Goal: Transaction & Acquisition: Purchase product/service

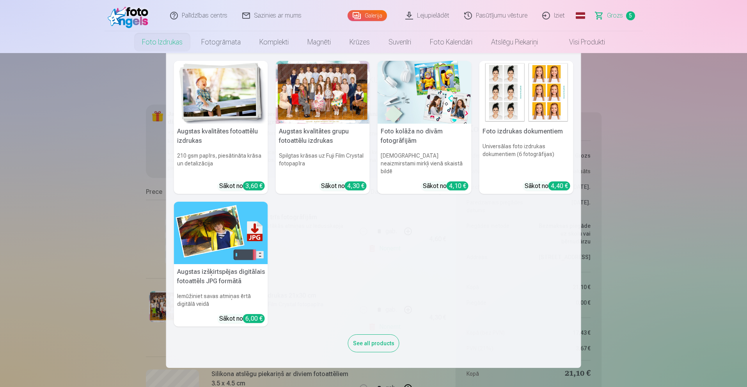
click at [214, 92] on img at bounding box center [221, 92] width 94 height 63
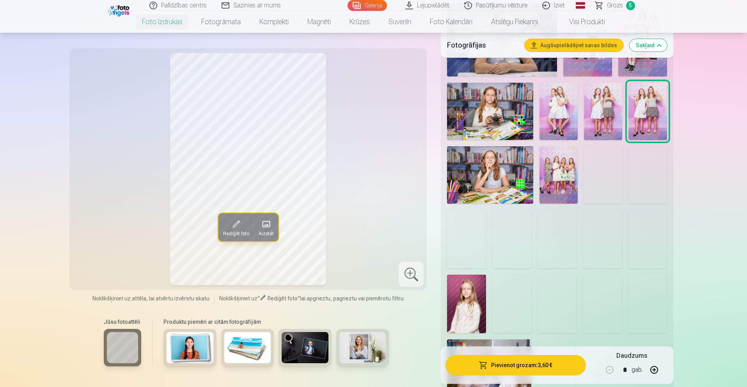
scroll to position [584, 0]
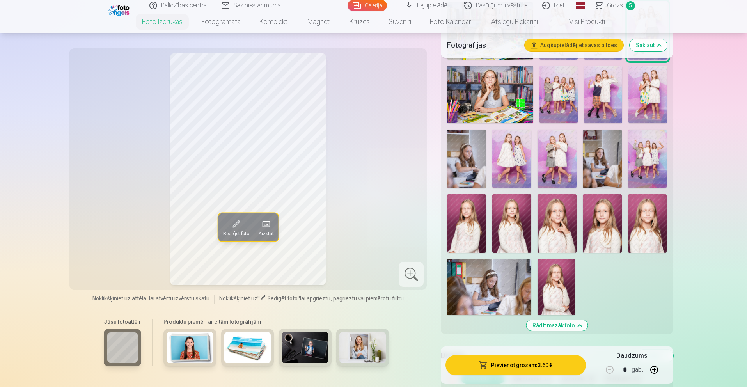
click at [474, 233] on img at bounding box center [466, 223] width 39 height 58
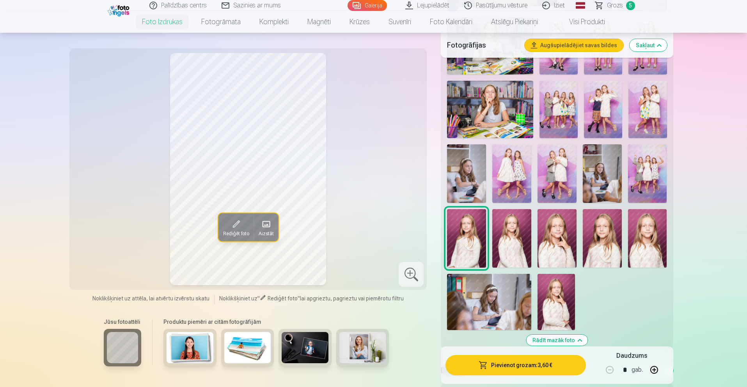
click at [545, 185] on img at bounding box center [556, 173] width 39 height 58
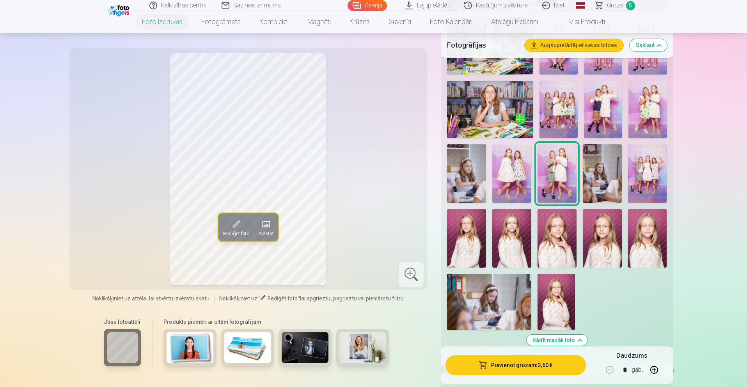
click at [499, 187] on img at bounding box center [511, 173] width 39 height 58
click at [508, 241] on img at bounding box center [511, 238] width 39 height 58
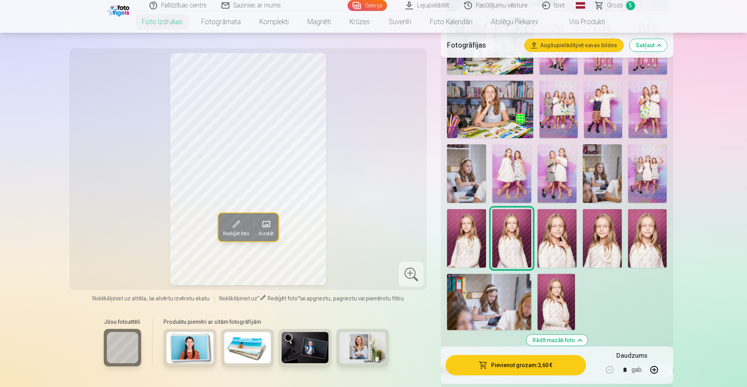
click at [469, 243] on img at bounding box center [466, 238] width 39 height 58
click at [611, 251] on img at bounding box center [602, 238] width 39 height 58
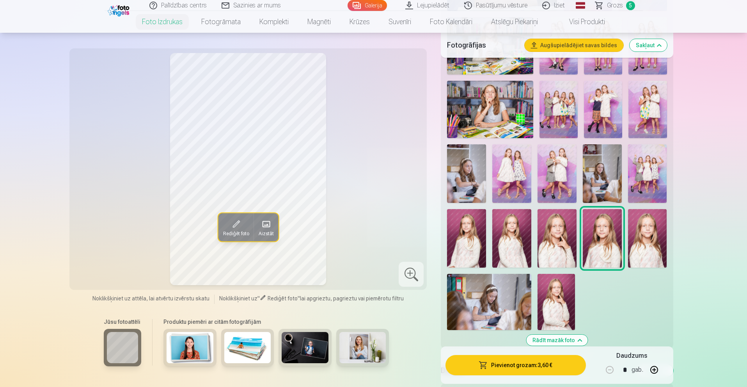
click at [642, 251] on img at bounding box center [647, 238] width 39 height 58
click at [476, 247] on img at bounding box center [466, 238] width 39 height 58
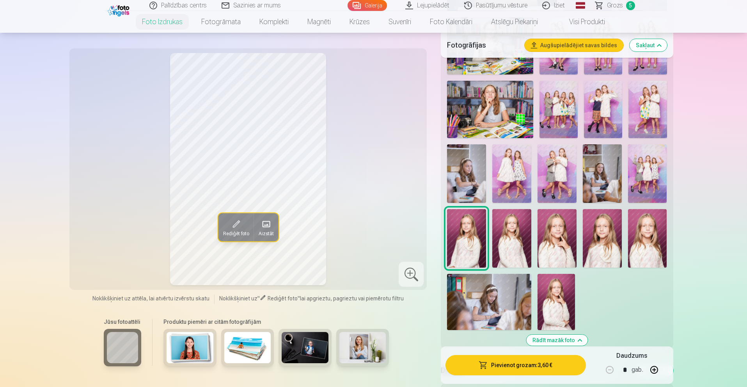
click at [552, 249] on img at bounding box center [556, 238] width 39 height 58
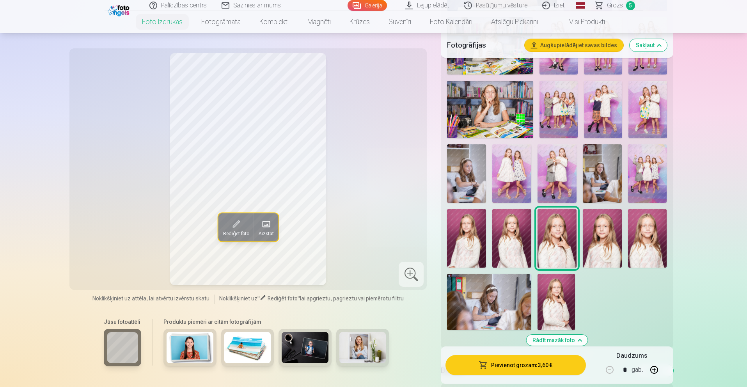
click at [604, 249] on img at bounding box center [602, 238] width 39 height 58
click at [477, 242] on img at bounding box center [466, 238] width 39 height 58
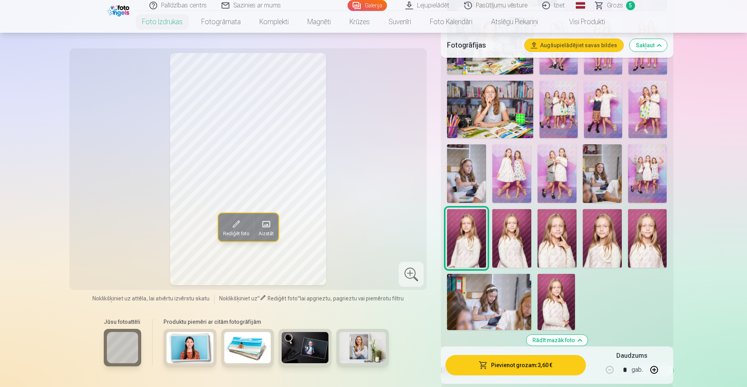
click at [601, 248] on img at bounding box center [602, 238] width 39 height 58
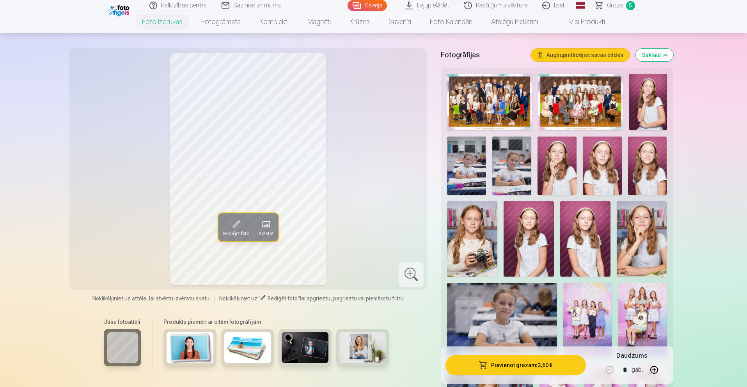
scroll to position [219, 0]
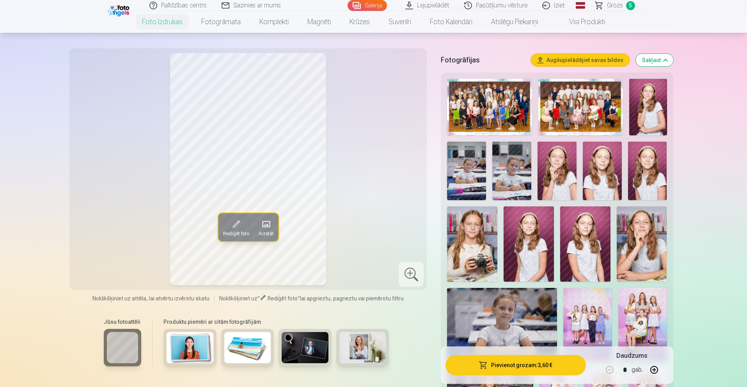
click at [564, 123] on img at bounding box center [580, 107] width 85 height 57
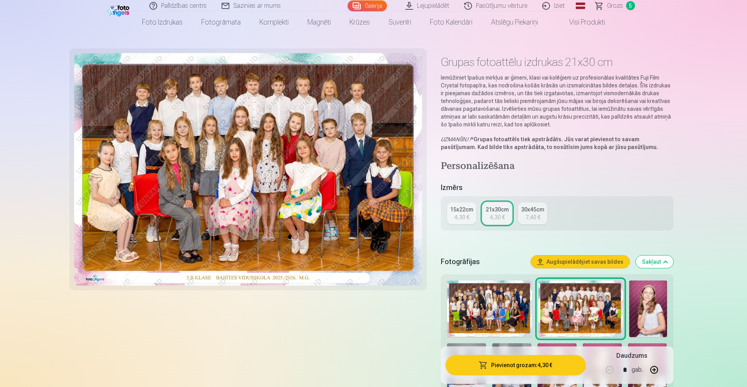
scroll to position [96, 0]
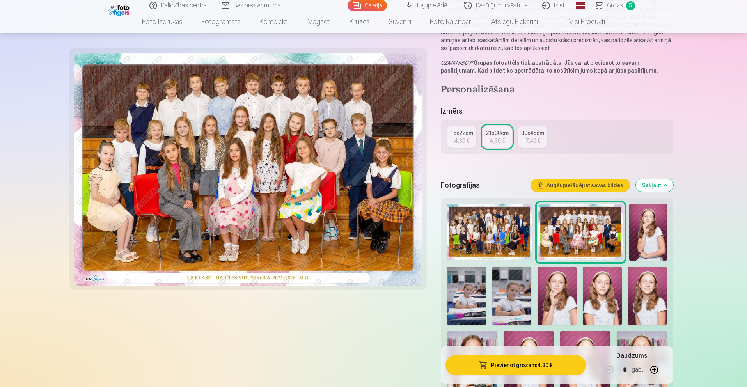
click at [510, 365] on button "Pievienot grozam : 4,30 €" at bounding box center [515, 365] width 140 height 20
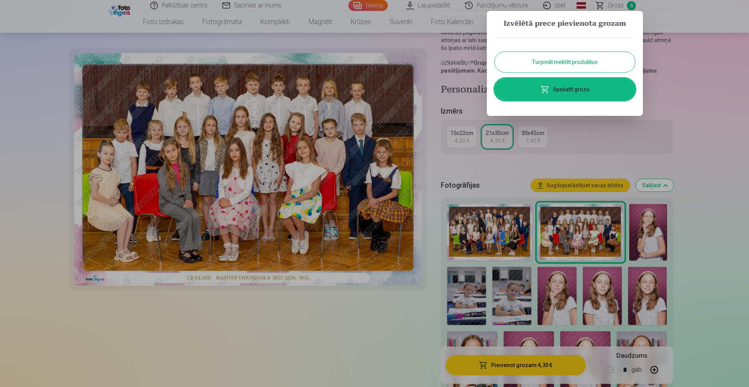
click at [546, 64] on button "Turpināt meklēt produktus" at bounding box center [564, 62] width 140 height 20
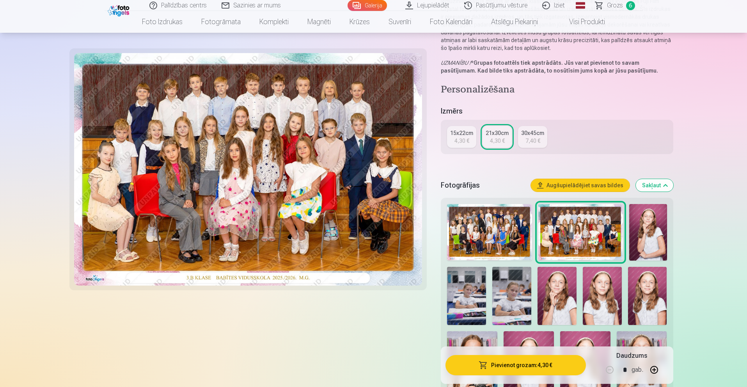
scroll to position [152, 0]
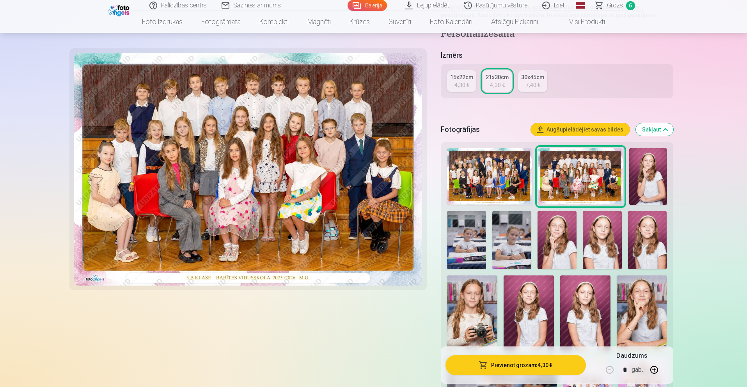
click at [464, 246] on img at bounding box center [466, 240] width 39 height 58
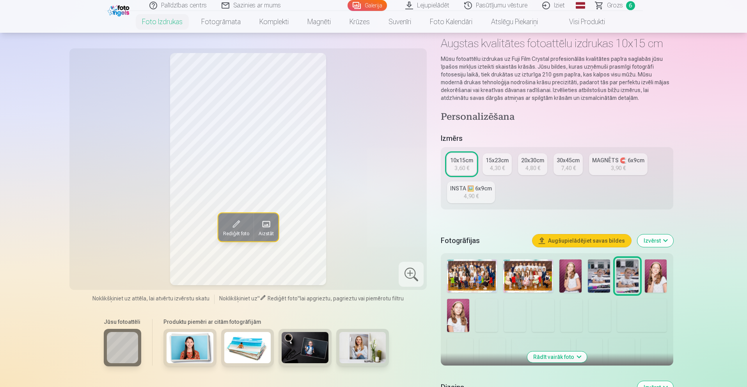
scroll to position [49, 0]
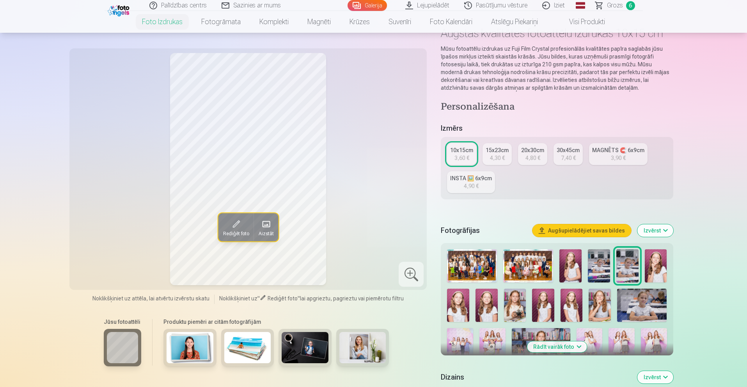
click at [514, 304] on img at bounding box center [515, 305] width 22 height 33
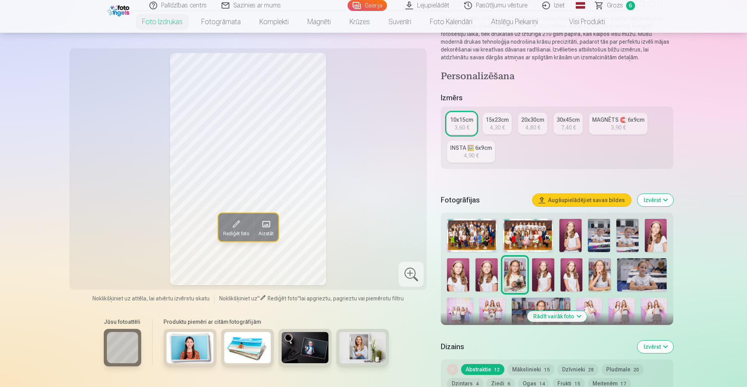
scroll to position [84, 0]
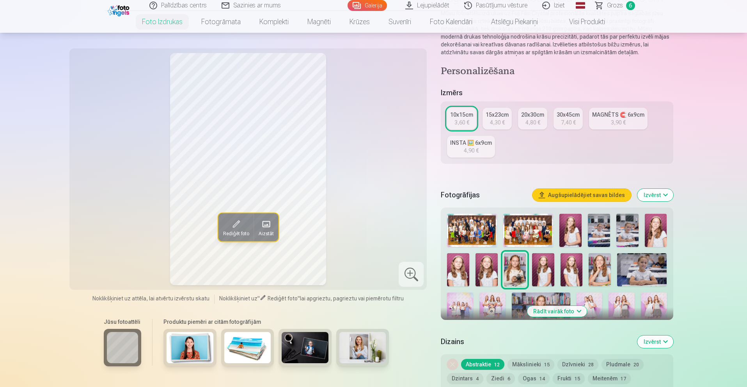
click at [559, 297] on img at bounding box center [541, 311] width 58 height 39
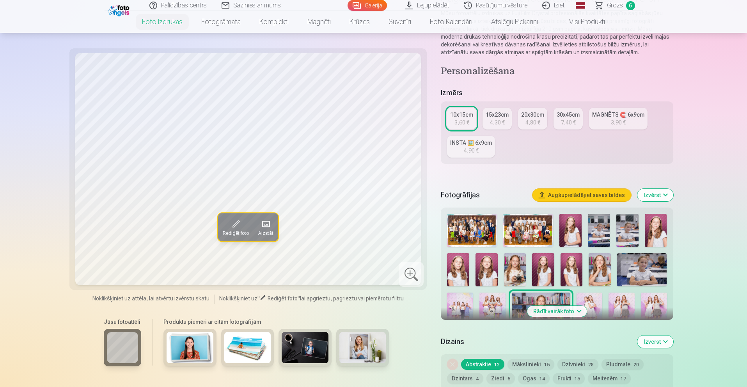
scroll to position [94, 0]
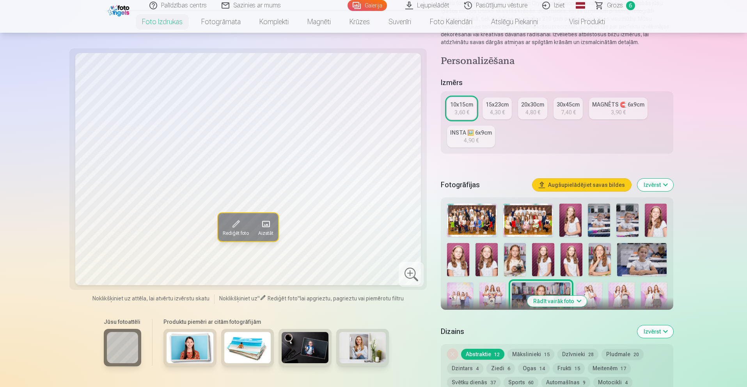
click at [595, 288] on img at bounding box center [589, 301] width 26 height 39
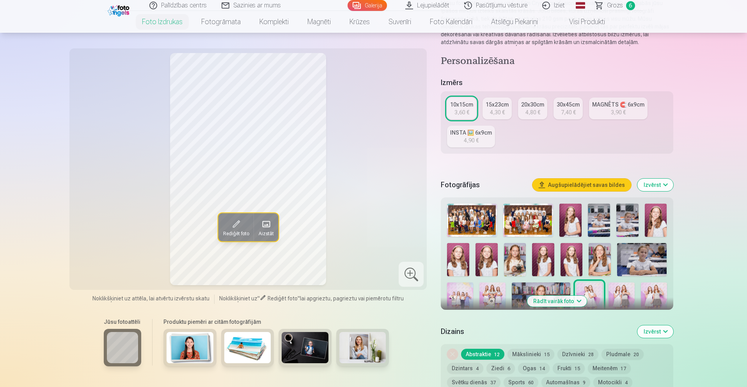
click at [618, 291] on img at bounding box center [621, 301] width 26 height 39
click at [650, 292] on img at bounding box center [654, 301] width 26 height 39
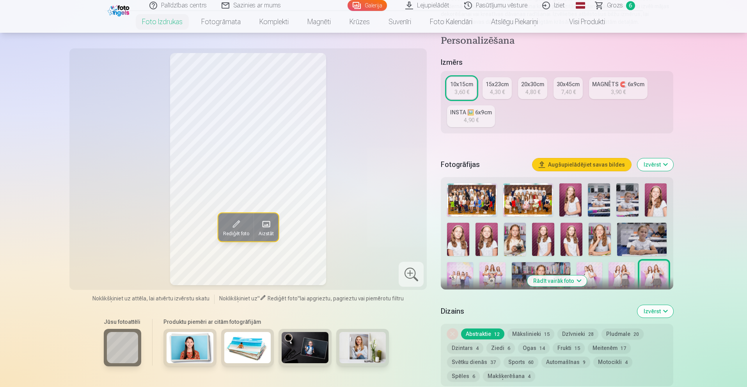
scroll to position [137, 0]
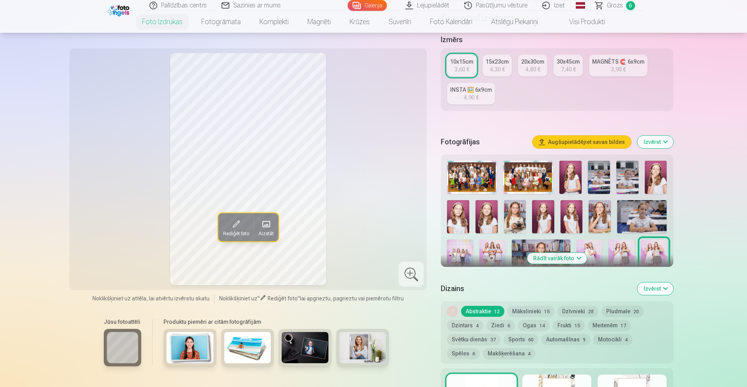
click at [544, 259] on button "Rādīt vairāk foto" at bounding box center [557, 258] width 60 height 11
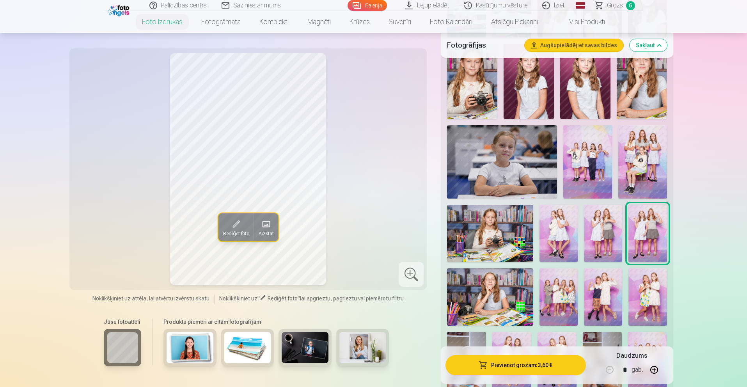
scroll to position [392, 0]
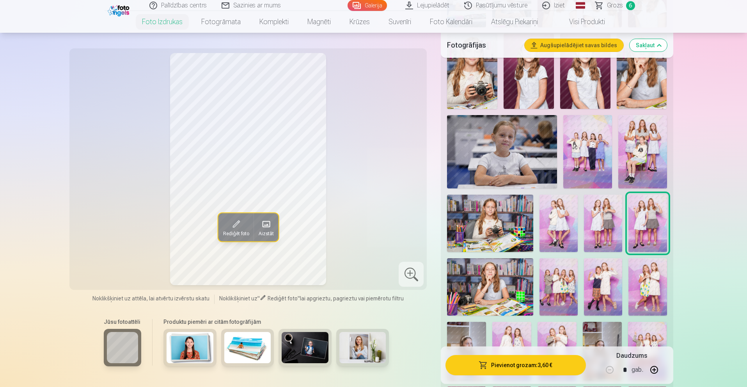
click at [559, 286] on img at bounding box center [558, 286] width 38 height 57
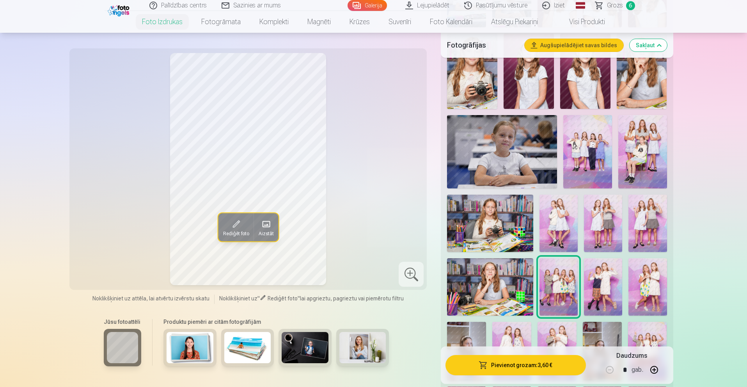
click at [612, 292] on img at bounding box center [603, 286] width 38 height 57
click at [646, 294] on img at bounding box center [647, 286] width 38 height 57
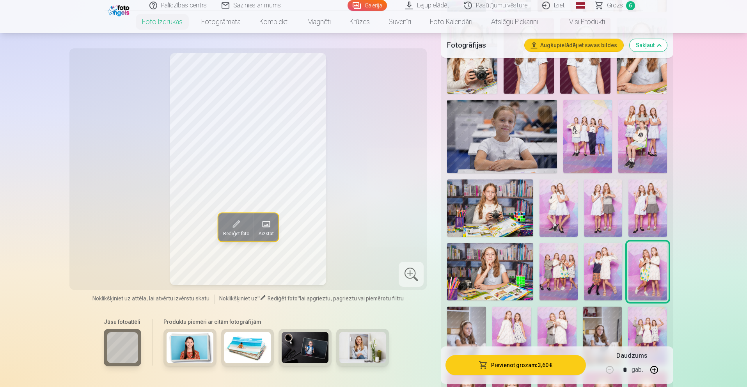
scroll to position [433, 0]
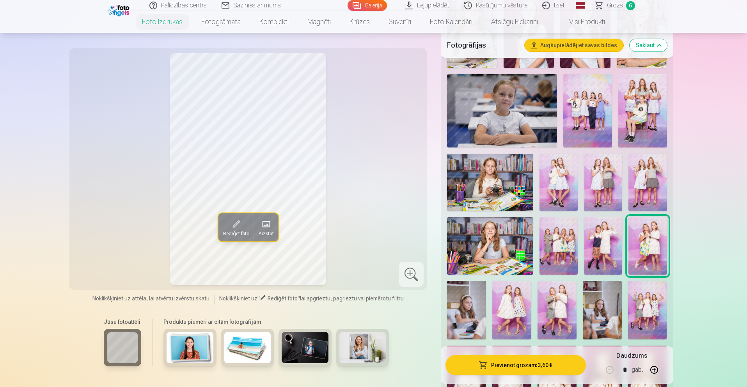
click at [513, 317] on img at bounding box center [511, 310] width 39 height 58
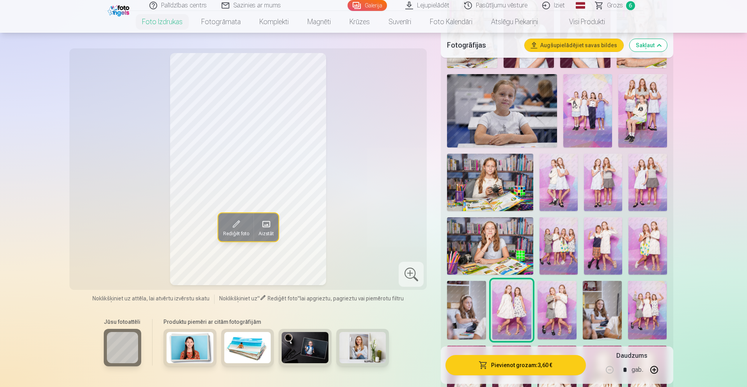
click at [564, 318] on img at bounding box center [556, 310] width 39 height 58
click at [645, 320] on img at bounding box center [647, 310] width 39 height 58
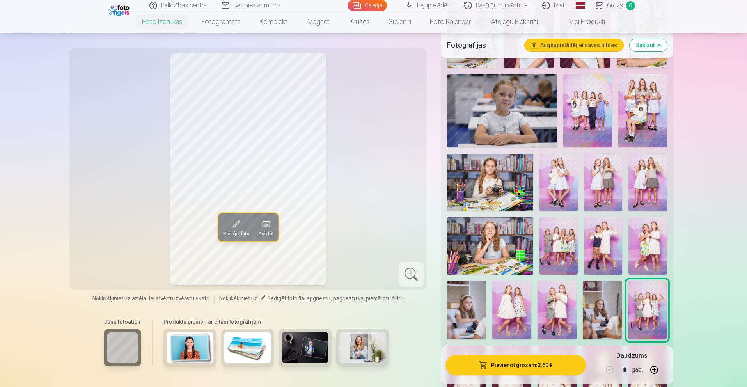
scroll to position [536, 0]
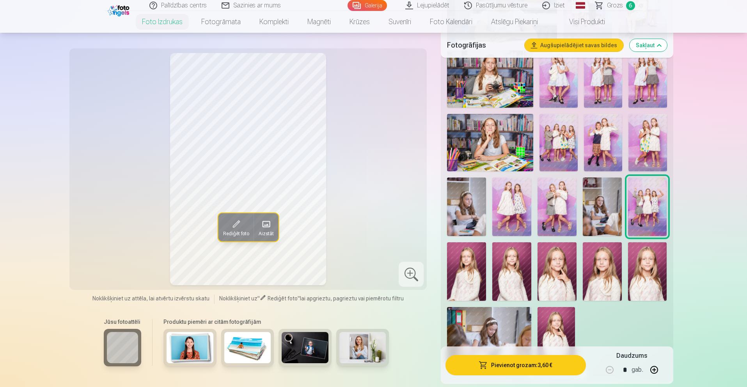
click at [599, 285] on img at bounding box center [602, 271] width 39 height 58
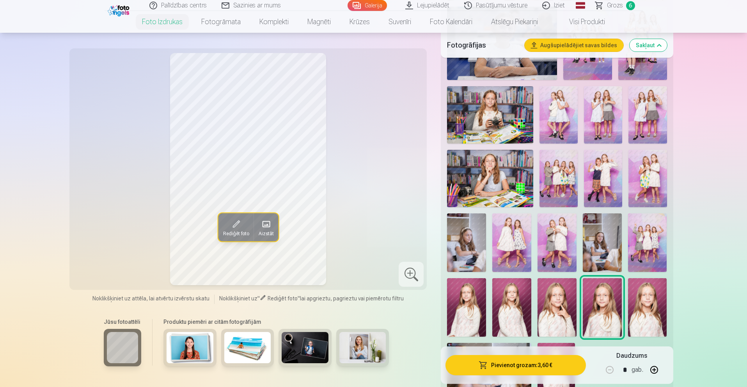
scroll to position [327, 0]
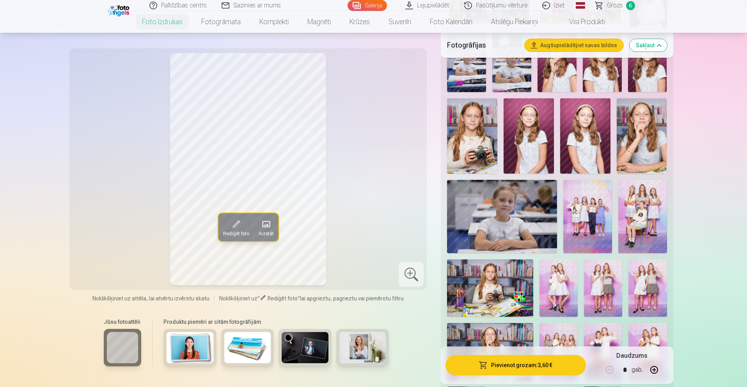
click at [611, 4] on span "Grozs" at bounding box center [615, 5] width 16 height 9
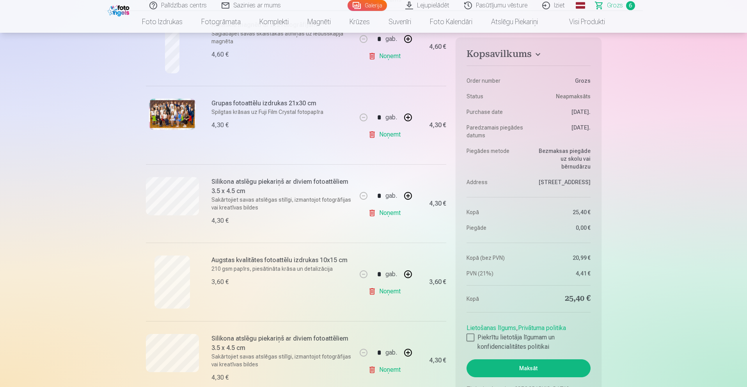
scroll to position [336, 0]
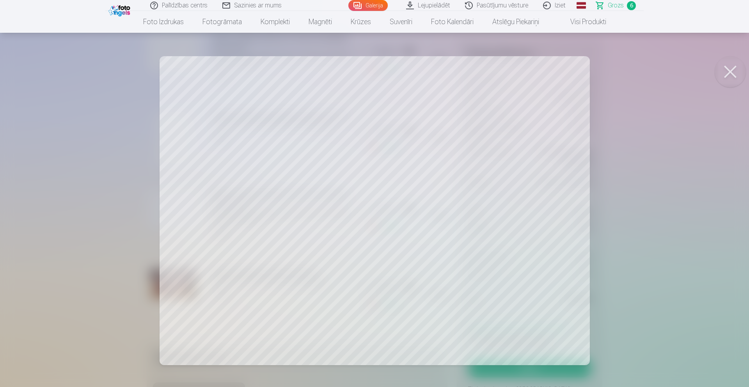
click at [737, 69] on button at bounding box center [729, 71] width 31 height 31
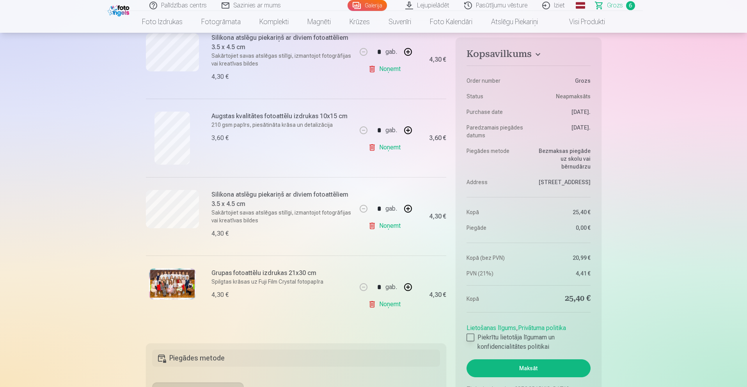
click at [471, 337] on div at bounding box center [470, 337] width 8 height 8
click at [533, 368] on button "Maksāt" at bounding box center [528, 368] width 124 height 18
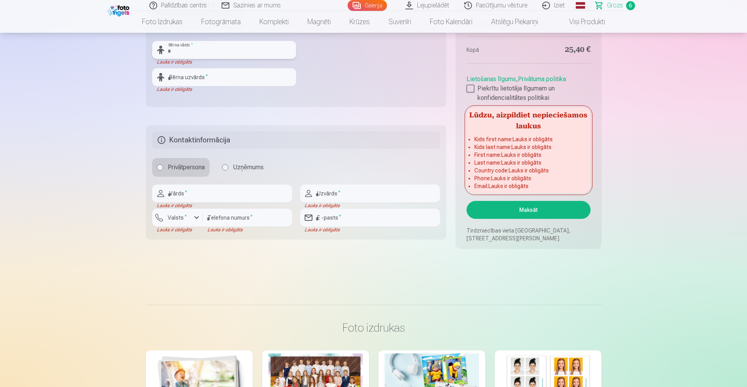
click at [204, 49] on input "text" at bounding box center [224, 50] width 144 height 18
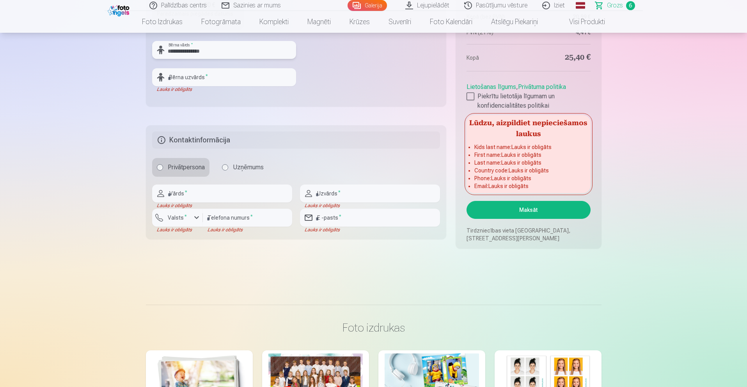
type input "**********"
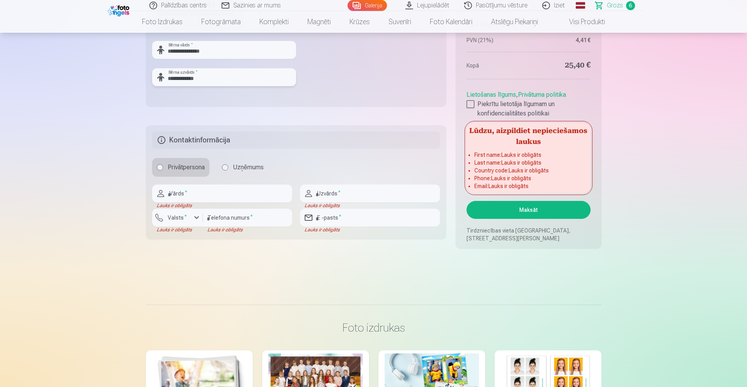
type input "**********"
click at [211, 198] on input "text" at bounding box center [222, 193] width 140 height 18
type input "******"
type input "********"
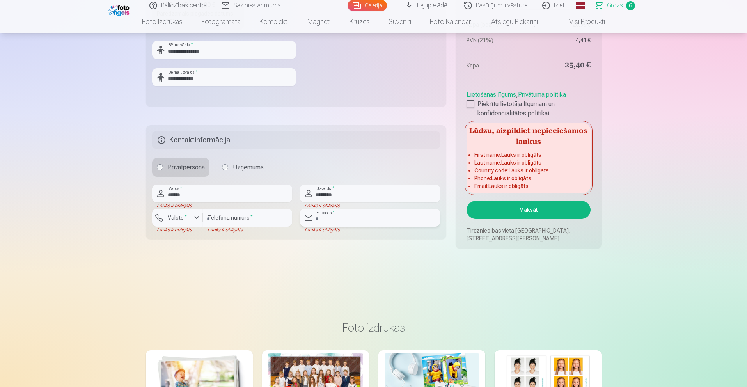
type input "**********"
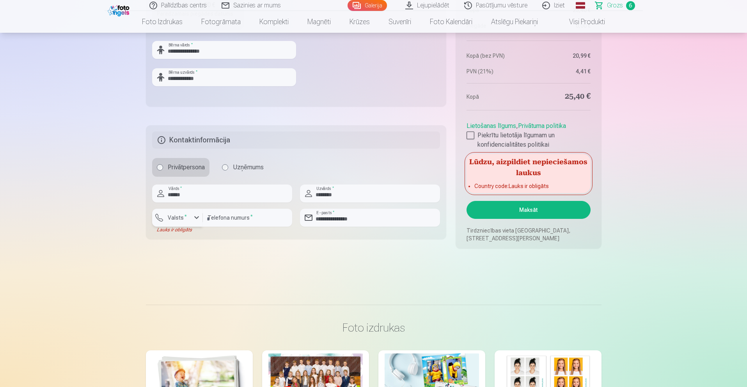
click at [195, 220] on div "button" at bounding box center [196, 217] width 9 height 9
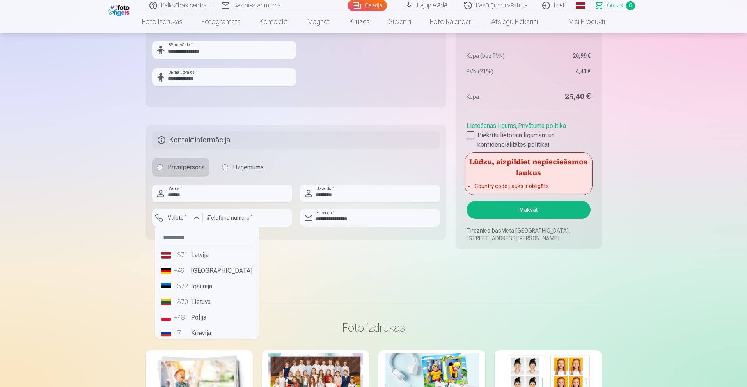
click at [197, 253] on li "+371 Latvija" at bounding box center [206, 255] width 97 height 16
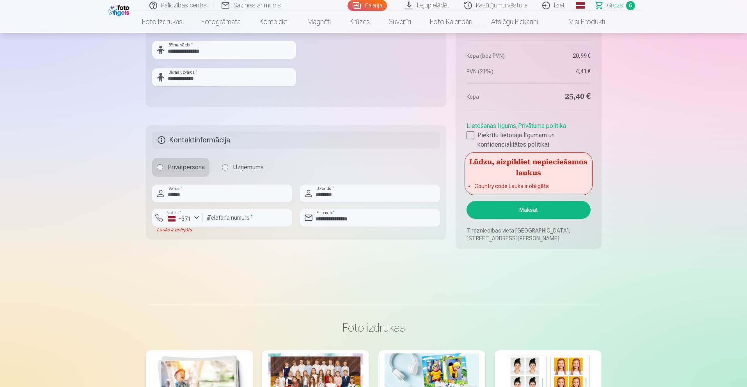
click at [530, 211] on button "Maksāt" at bounding box center [528, 210] width 124 height 18
